Goal: Task Accomplishment & Management: Manage account settings

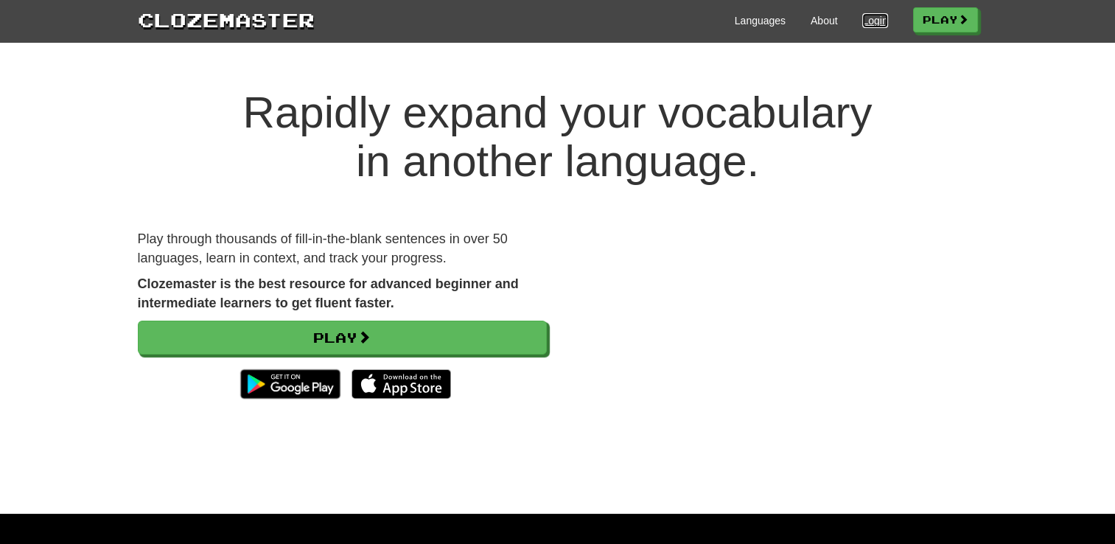
click at [873, 23] on link "Login" at bounding box center [874, 20] width 25 height 15
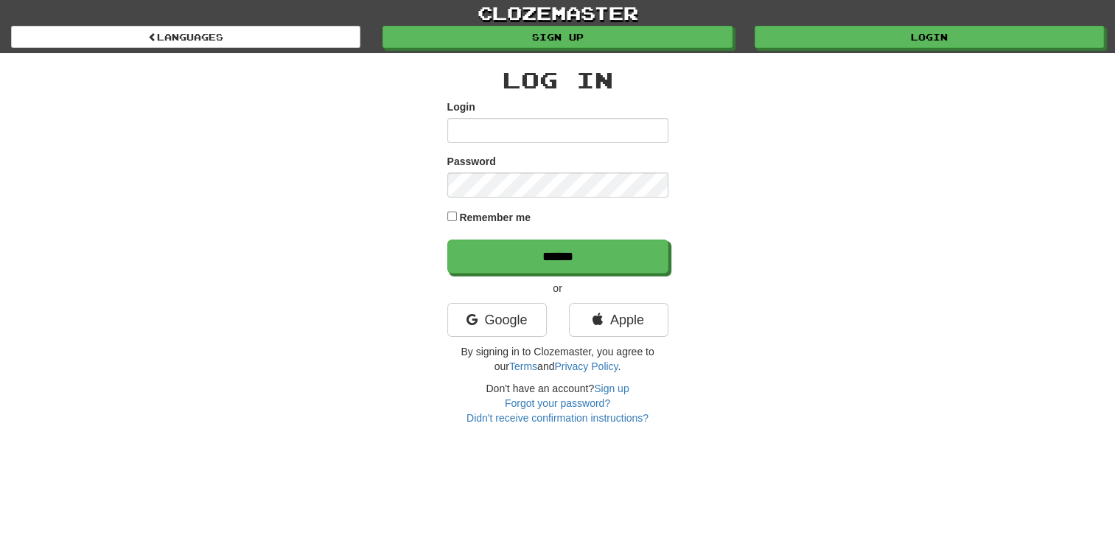
click at [598, 125] on input "Login" at bounding box center [557, 130] width 221 height 25
type input "**********"
click at [447, 240] on input "******" at bounding box center [557, 257] width 221 height 34
